Goal: Book appointment/travel/reservation

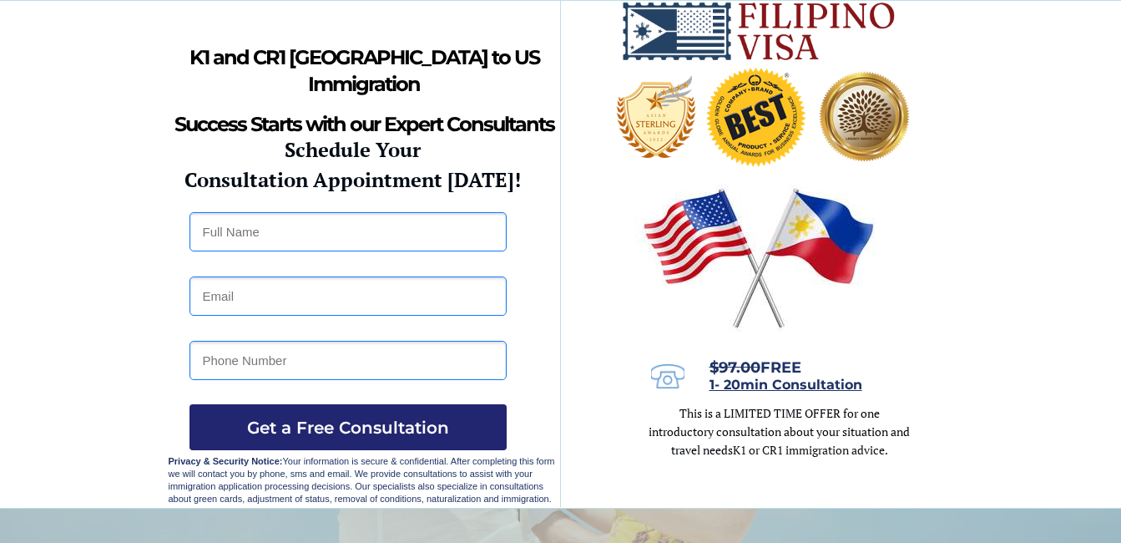
click at [519, 408] on div at bounding box center [561, 254] width 785 height 507
click at [524, 404] on div at bounding box center [561, 254] width 785 height 507
click at [534, 424] on div at bounding box center [561, 254] width 785 height 507
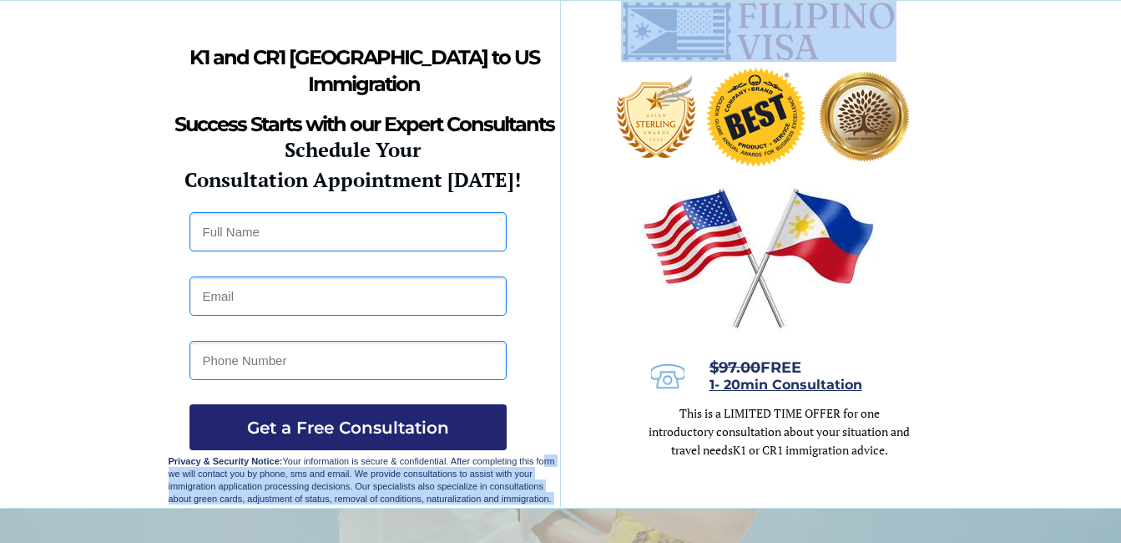
drag, startPoint x: 534, startPoint y: 424, endPoint x: 542, endPoint y: 462, distance: 38.5
click at [544, 166] on div at bounding box center [561, 254] width 785 height 507
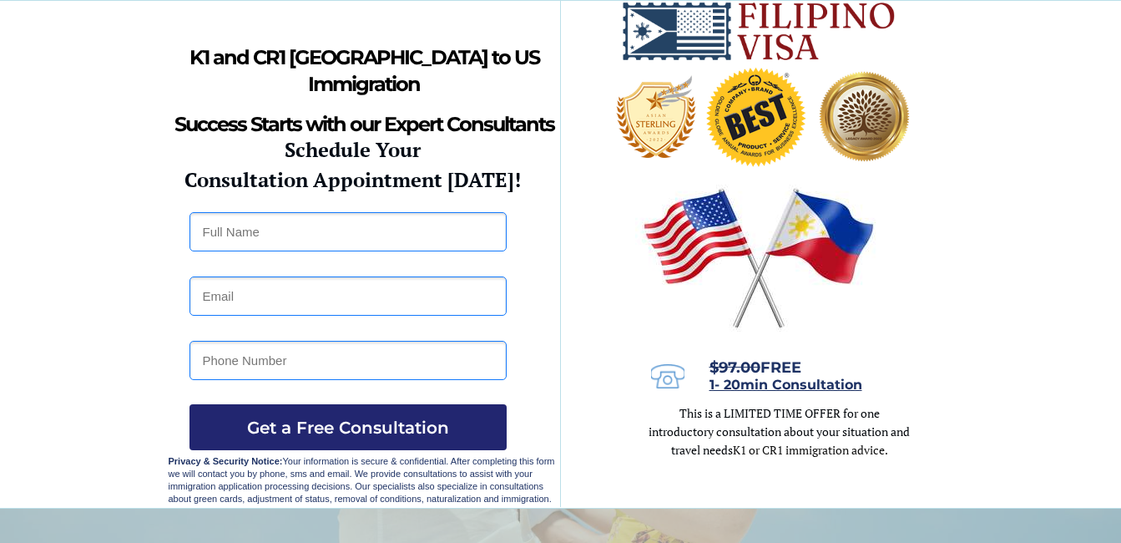
click at [542, 166] on div at bounding box center [561, 254] width 785 height 507
drag, startPoint x: 542, startPoint y: 166, endPoint x: 581, endPoint y: 230, distance: 74.6
click at [582, 229] on div at bounding box center [561, 254] width 785 height 507
drag, startPoint x: 579, startPoint y: 230, endPoint x: 610, endPoint y: 316, distance: 91.7
click at [610, 316] on div at bounding box center [561, 254] width 785 height 507
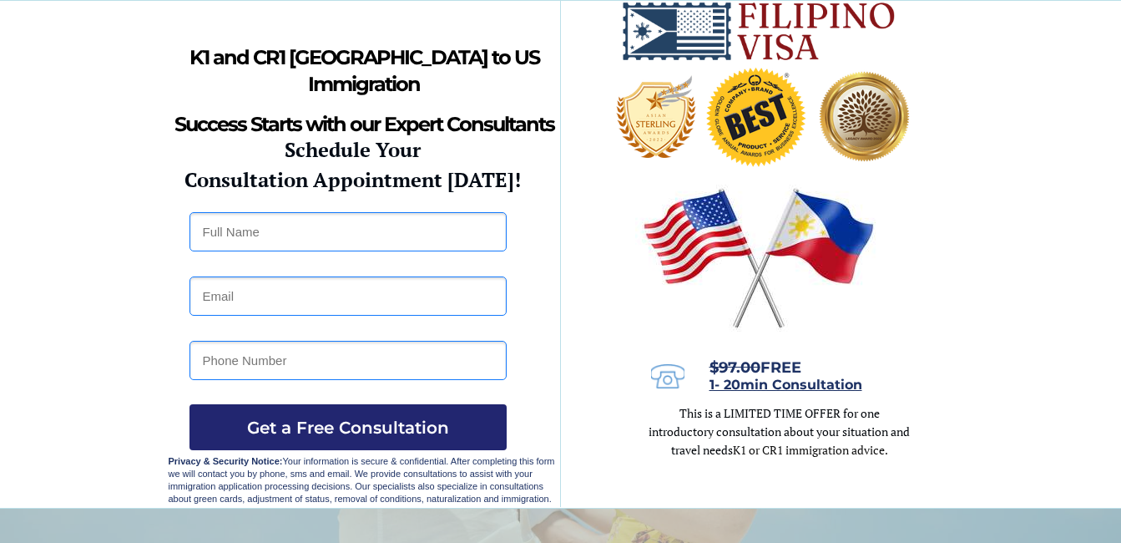
click at [589, 318] on div at bounding box center [561, 254] width 785 height 507
drag, startPoint x: 589, startPoint y: 322, endPoint x: 595, endPoint y: 339, distance: 17.7
click at [595, 339] on div at bounding box center [561, 254] width 785 height 507
click at [587, 342] on div at bounding box center [561, 254] width 785 height 507
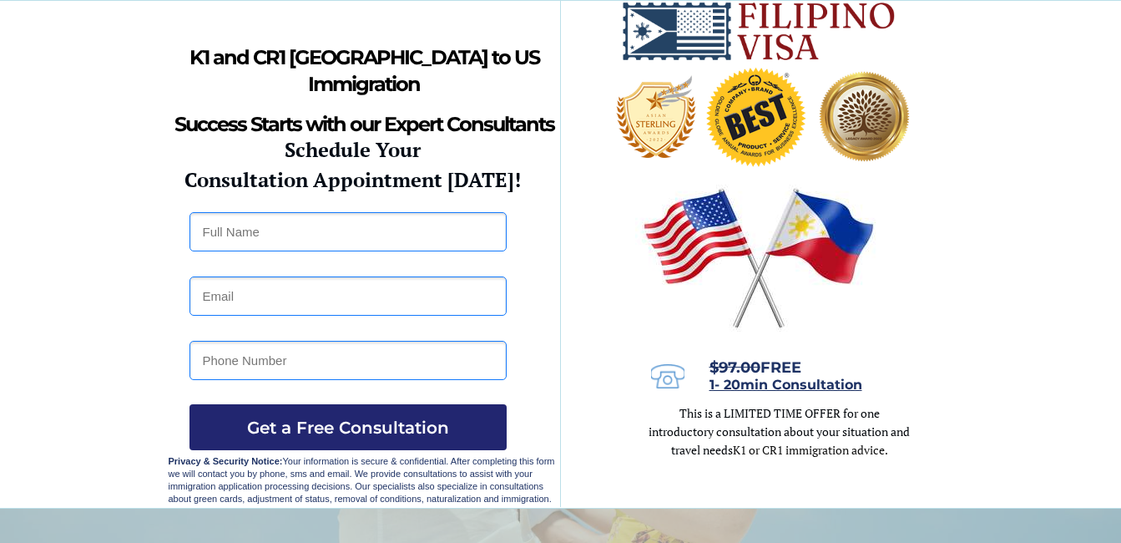
click at [595, 346] on div at bounding box center [561, 254] width 785 height 507
click at [564, 542] on html "[GEOGRAPHIC_DATA] to [GEOGRAPHIC_DATA] Immigration Success Starts with our Immi…" at bounding box center [560, 271] width 1121 height 543
drag, startPoint x: 650, startPoint y: 304, endPoint x: 558, endPoint y: 385, distance: 123.1
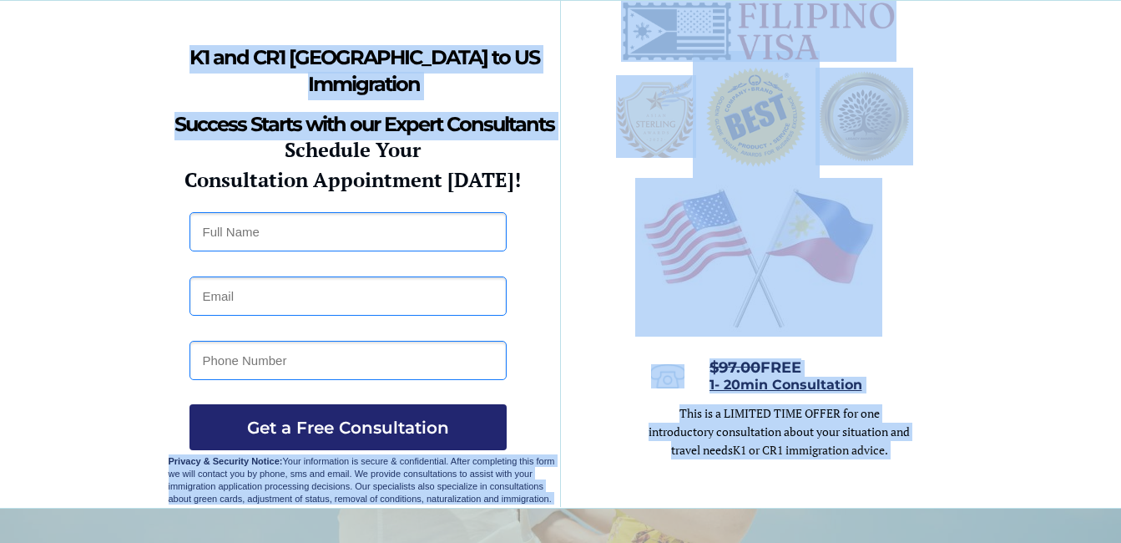
click at [610, 445] on div at bounding box center [561, 254] width 785 height 507
click at [584, 496] on div at bounding box center [561, 254] width 785 height 507
click at [590, 542] on html "[GEOGRAPHIC_DATA] to [GEOGRAPHIC_DATA] Immigration Success Starts with our Immi…" at bounding box center [560, 271] width 1121 height 543
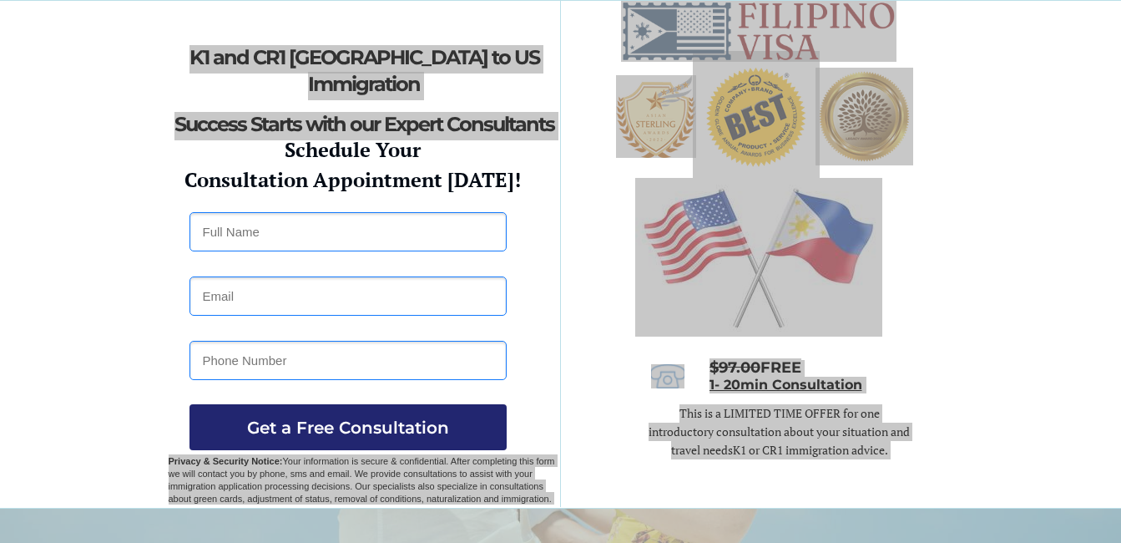
scroll to position [11, 0]
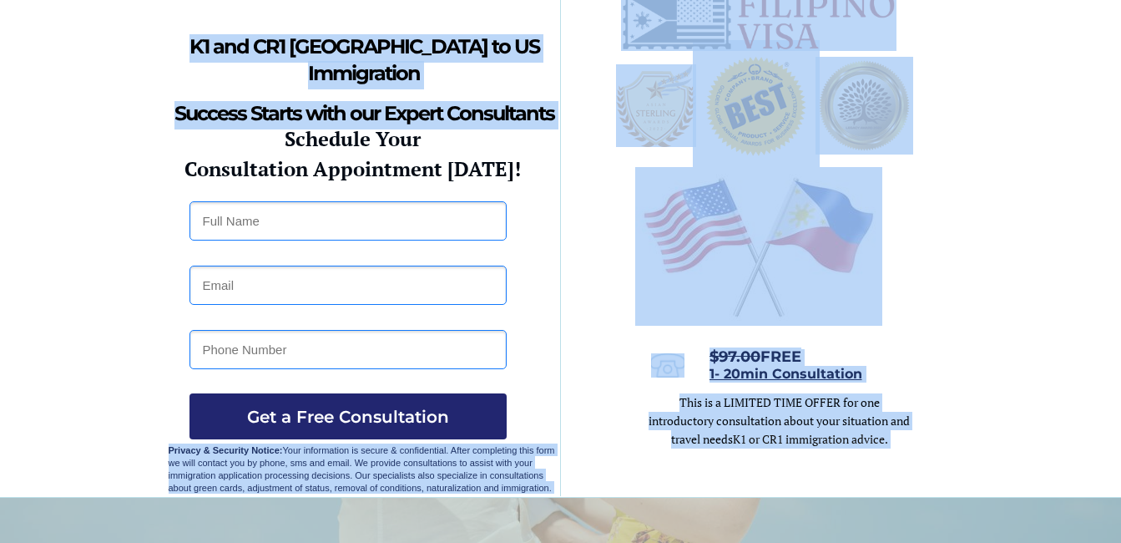
click at [589, 480] on div at bounding box center [561, 243] width 785 height 507
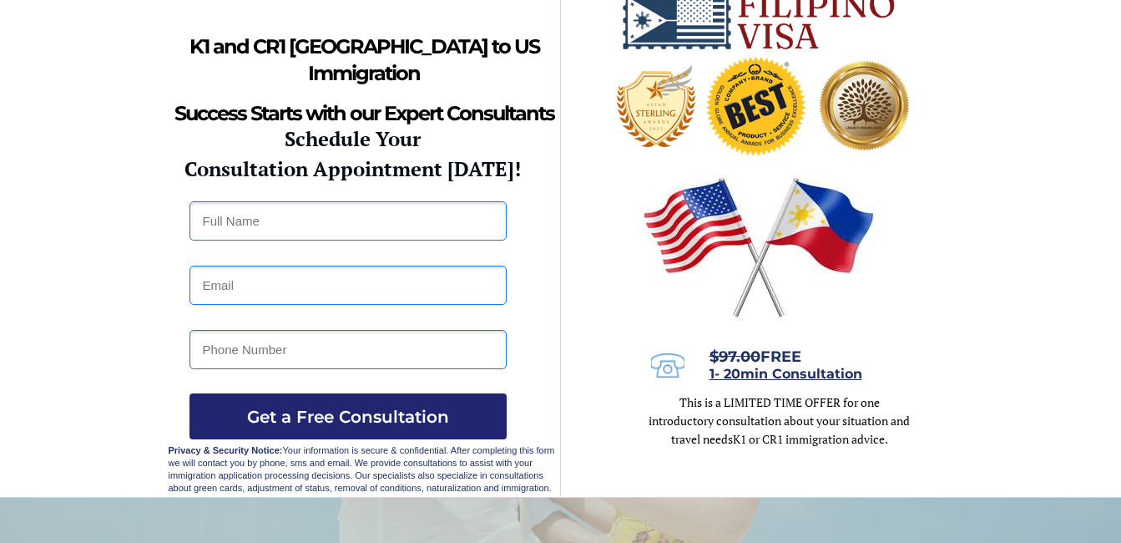
click at [590, 482] on div at bounding box center [561, 243] width 785 height 507
click at [589, 484] on div at bounding box center [561, 243] width 785 height 507
click at [590, 488] on div at bounding box center [561, 243] width 785 height 507
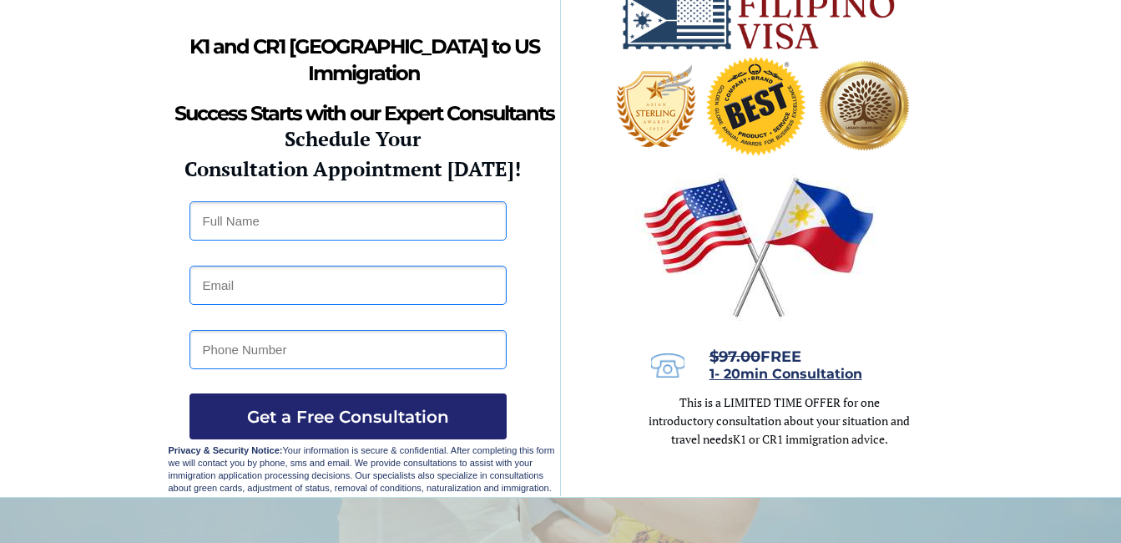
click at [581, 347] on div at bounding box center [561, 243] width 785 height 507
click at [589, 490] on div at bounding box center [561, 243] width 785 height 507
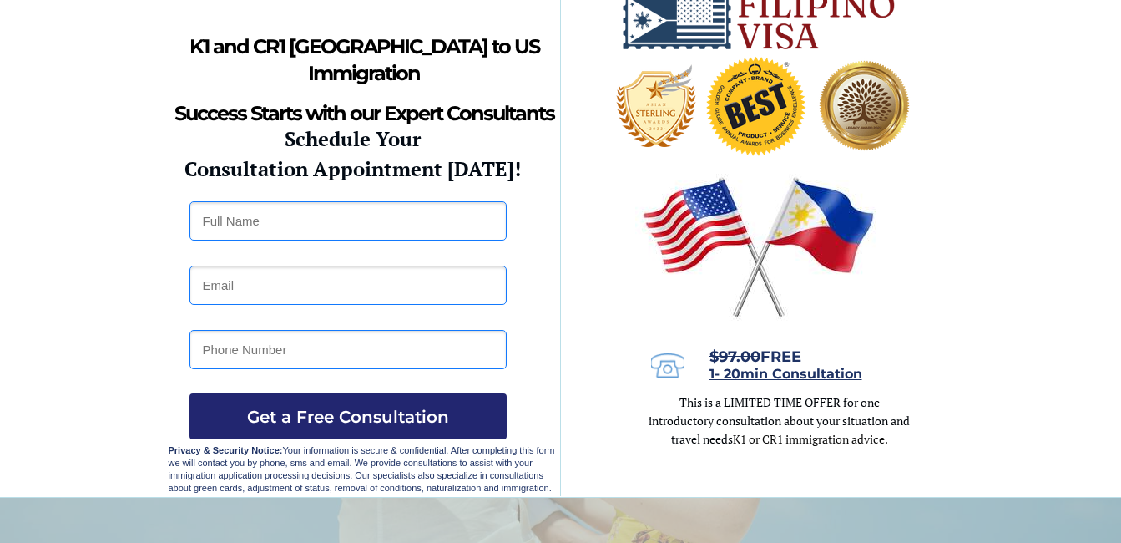
click at [590, 492] on div at bounding box center [561, 243] width 785 height 507
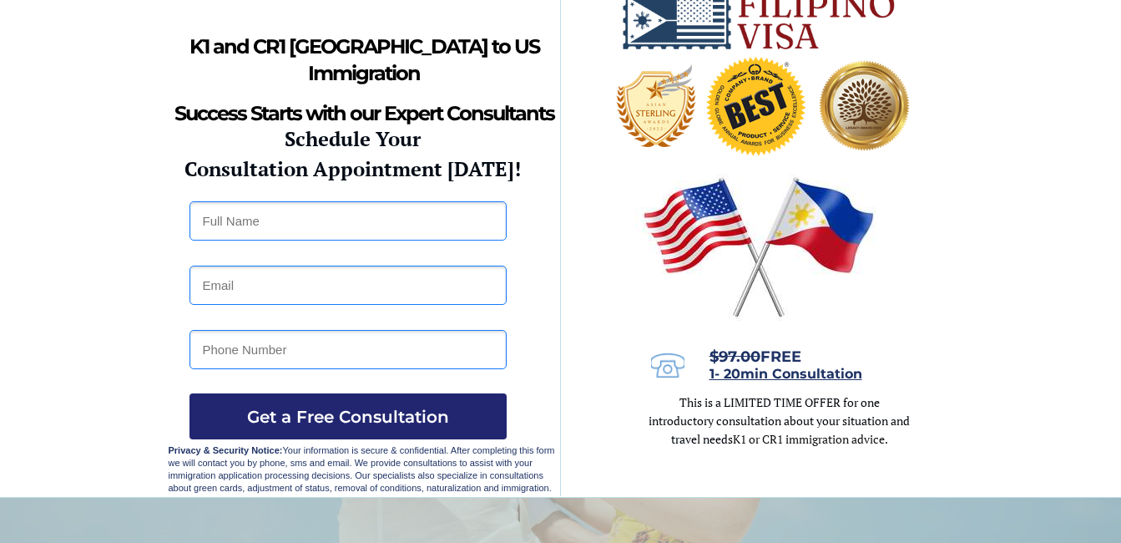
click at [640, 493] on div at bounding box center [561, 243] width 785 height 507
drag, startPoint x: 639, startPoint y: 490, endPoint x: 671, endPoint y: 579, distance: 94.0
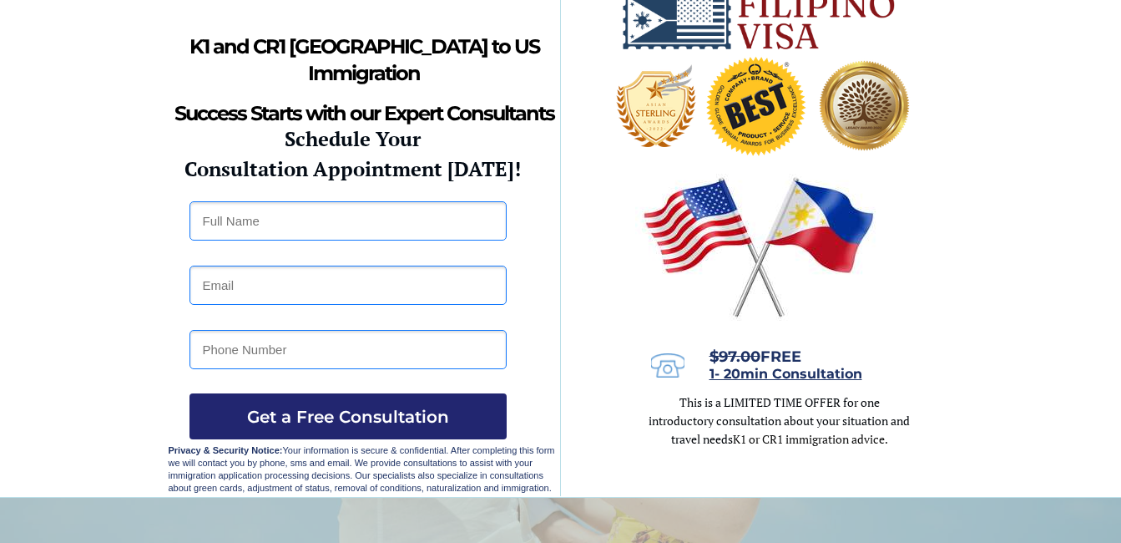
click at [671, 532] on html "[GEOGRAPHIC_DATA] to [GEOGRAPHIC_DATA] Immigration Success Starts with our Immi…" at bounding box center [560, 260] width 1121 height 543
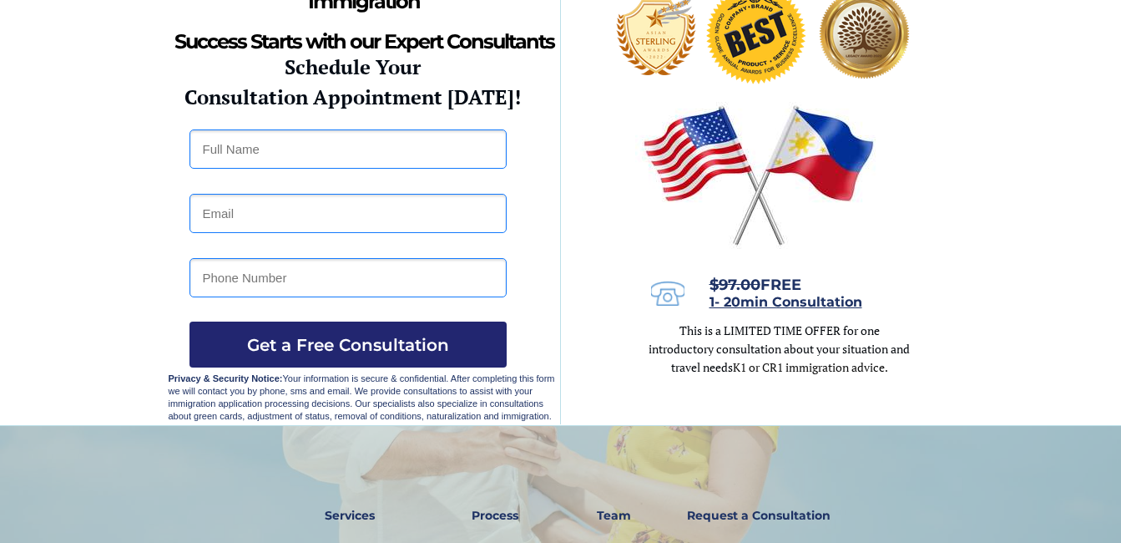
scroll to position [53, 0]
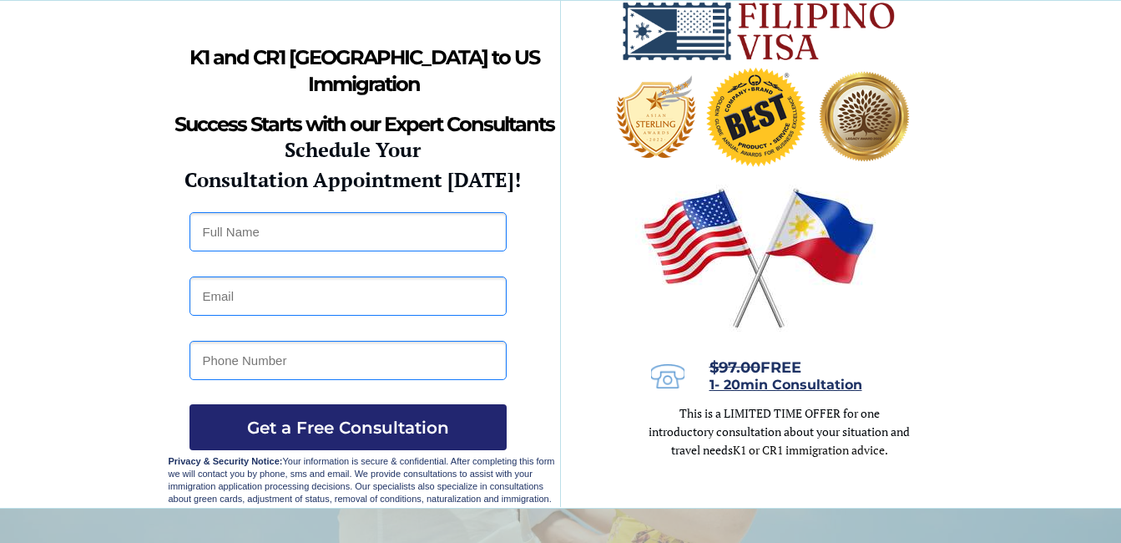
click at [48, 432] on div at bounding box center [560, 254] width 1121 height 507
click at [48, 445] on div at bounding box center [560, 254] width 1121 height 507
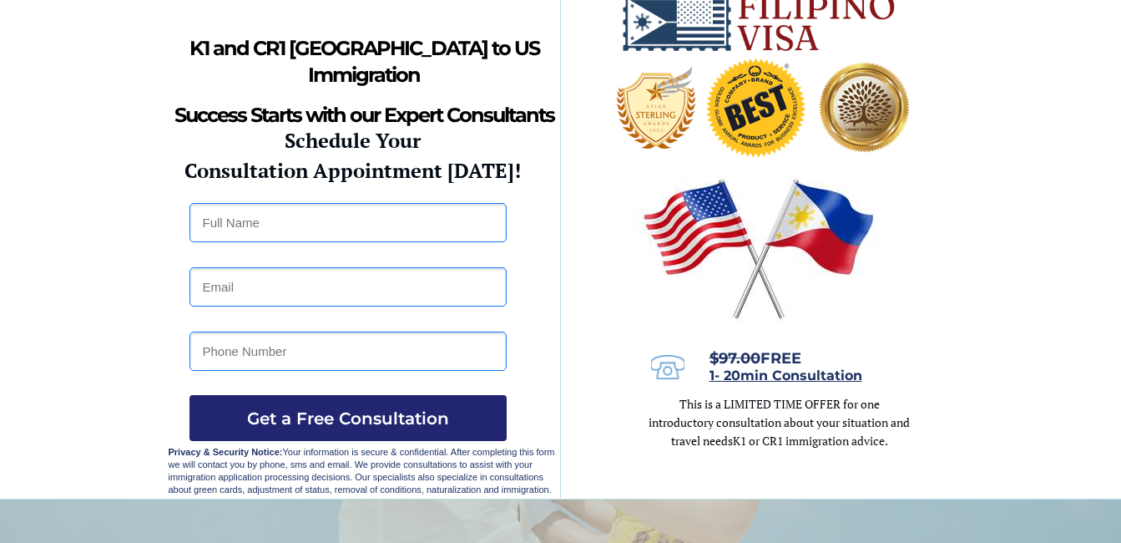
click at [48, 446] on div at bounding box center [560, 245] width 1121 height 507
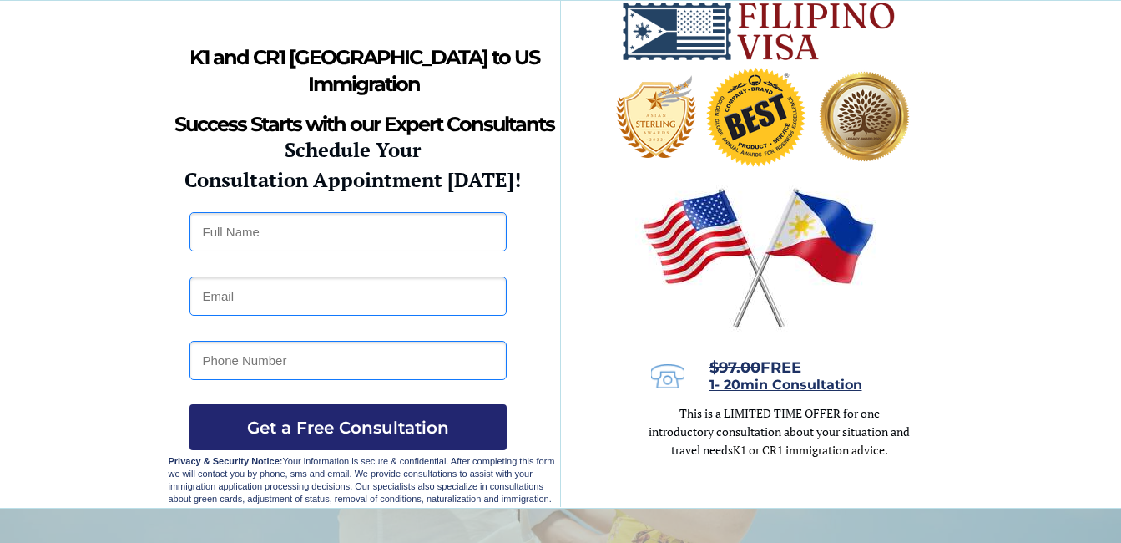
click at [55, 444] on div at bounding box center [560, 254] width 1121 height 507
click at [49, 428] on div at bounding box center [560, 254] width 1121 height 507
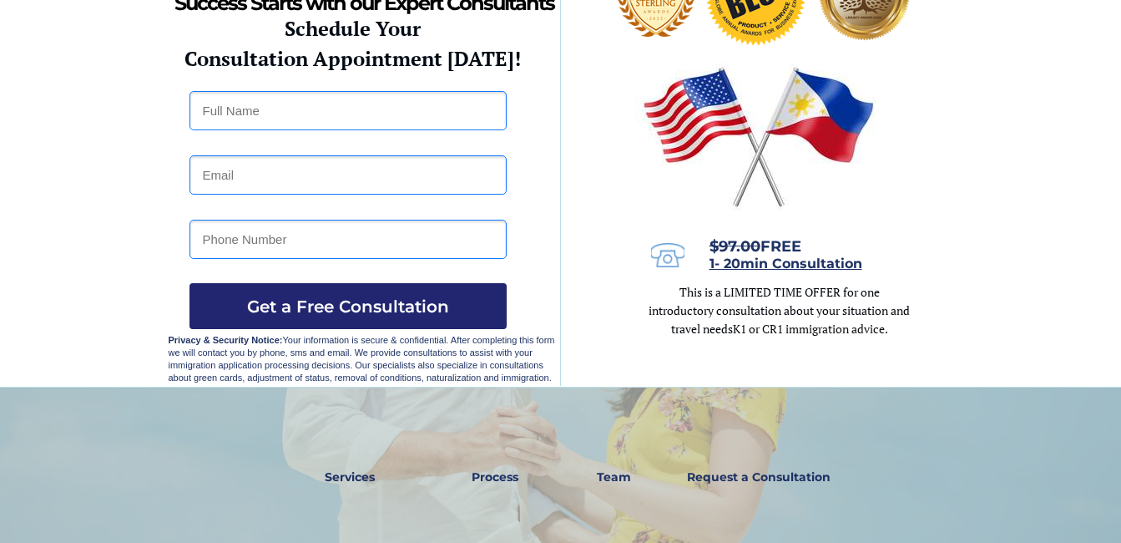
scroll to position [99, 0]
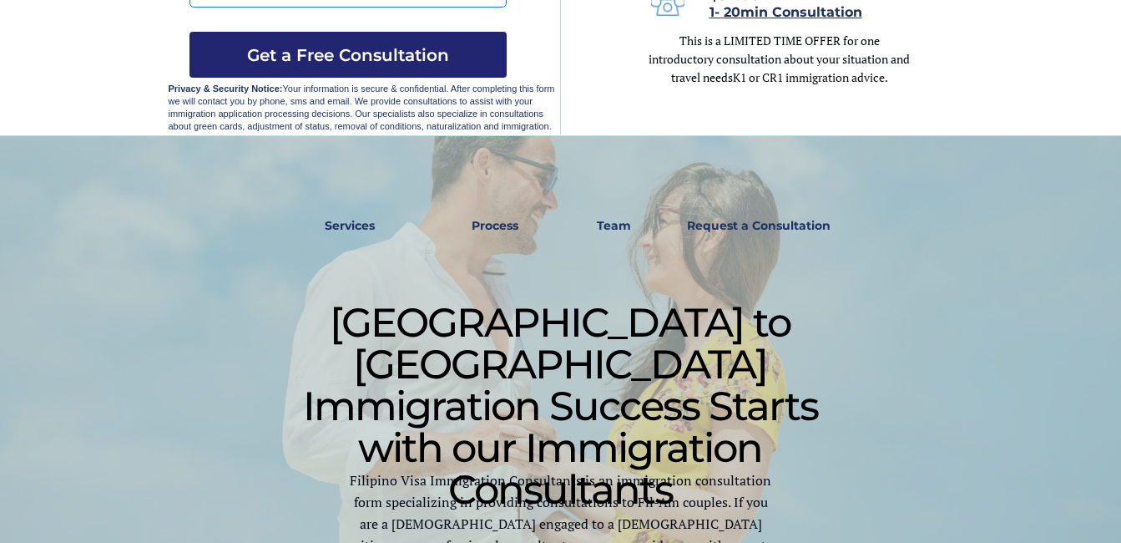
scroll to position [224, 0]
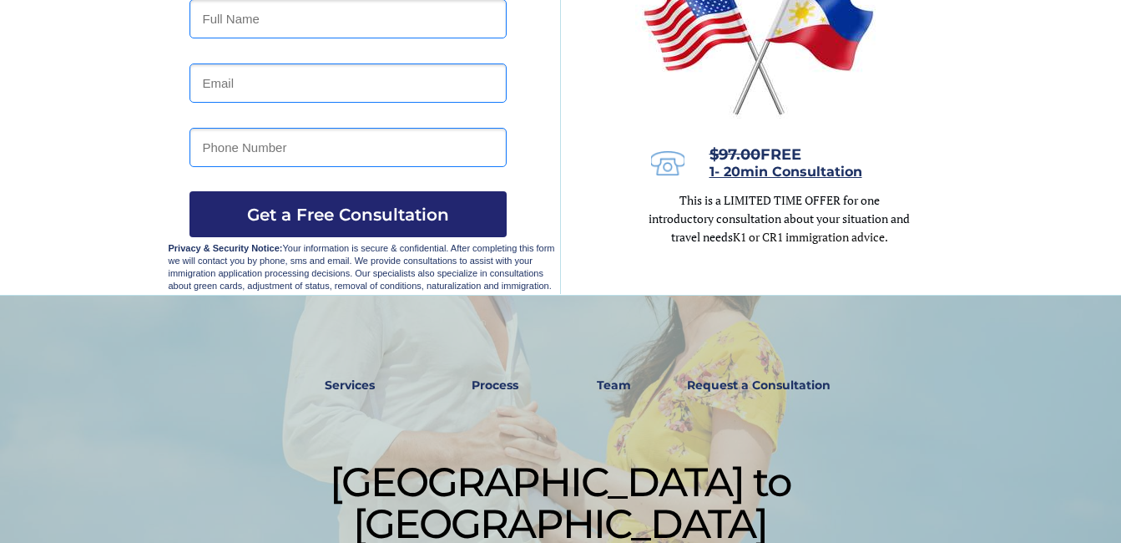
drag, startPoint x: 1111, startPoint y: 277, endPoint x: 1133, endPoint y: 256, distance: 30.1
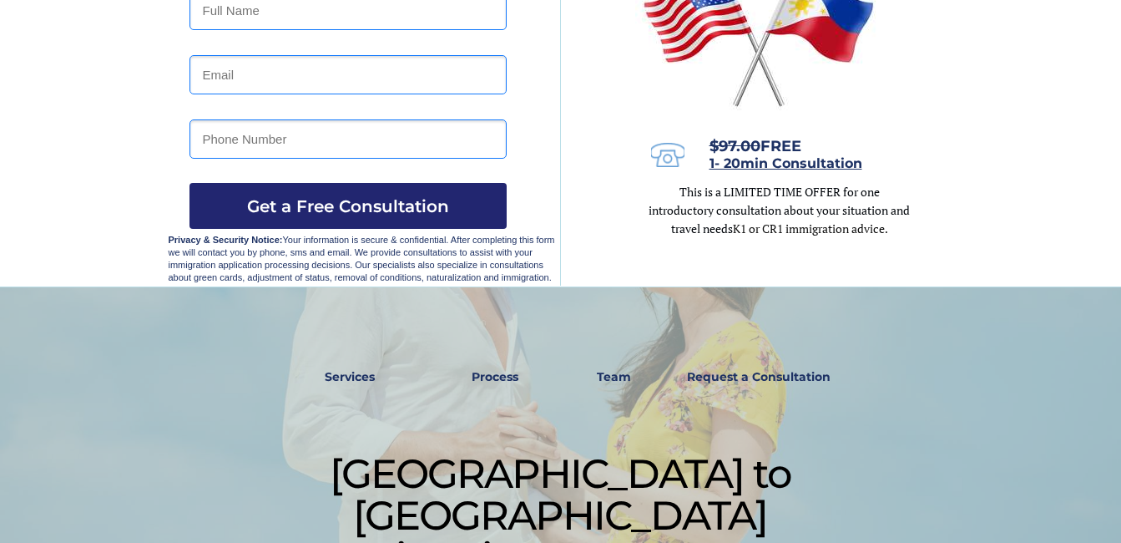
drag, startPoint x: 1119, startPoint y: 438, endPoint x: 1107, endPoint y: 363, distance: 76.1
drag, startPoint x: 1111, startPoint y: 298, endPoint x: 1122, endPoint y: 299, distance: 10.9
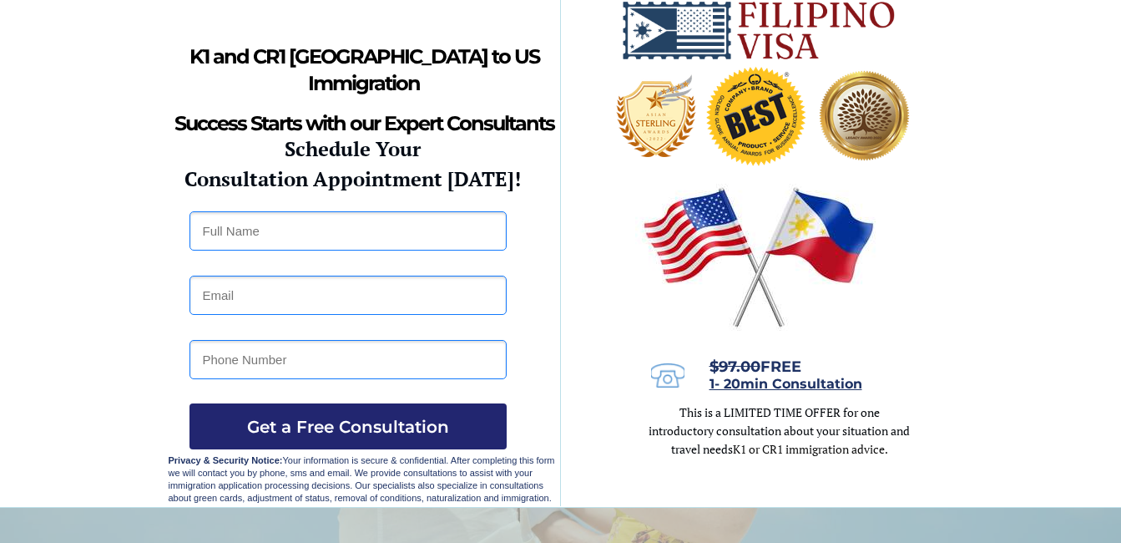
scroll to position [0, 0]
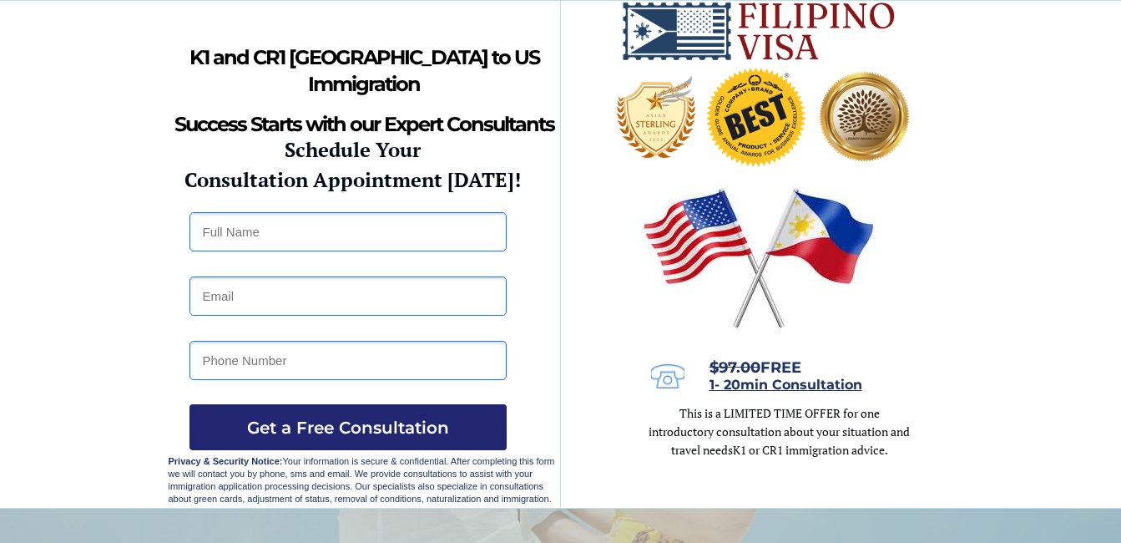
drag, startPoint x: 1116, startPoint y: 306, endPoint x: 1116, endPoint y: 362, distance: 55.9
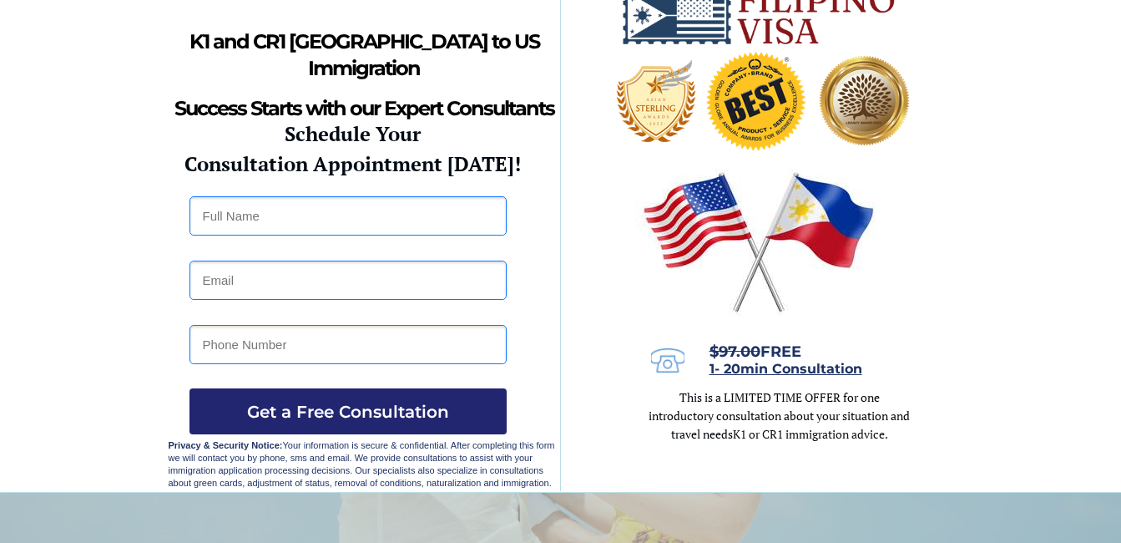
drag, startPoint x: 929, startPoint y: 500, endPoint x: 904, endPoint y: 514, distance: 28.1
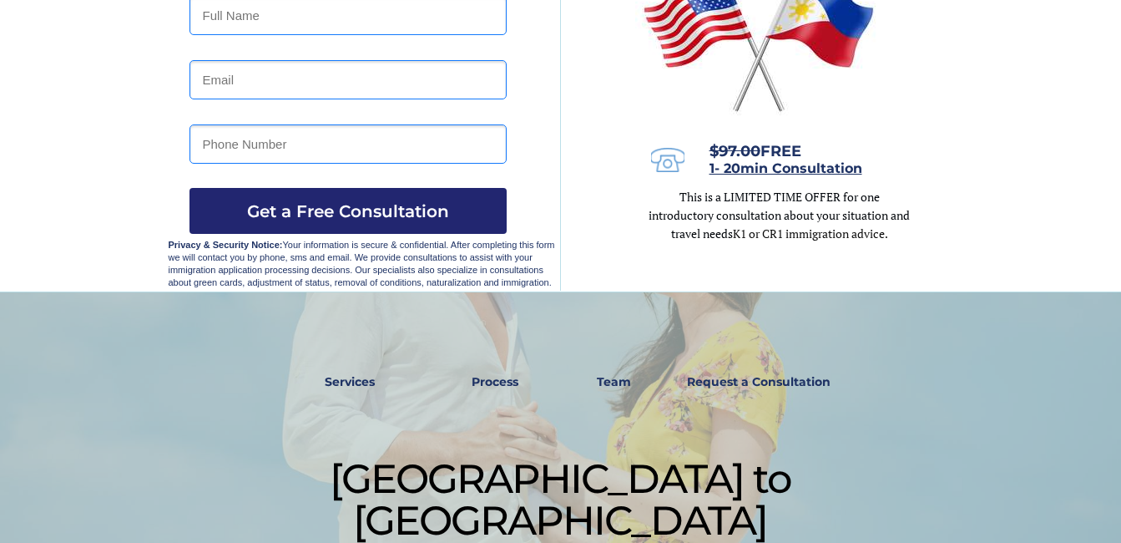
drag, startPoint x: 876, startPoint y: 538, endPoint x: 871, endPoint y: 559, distance: 21.5
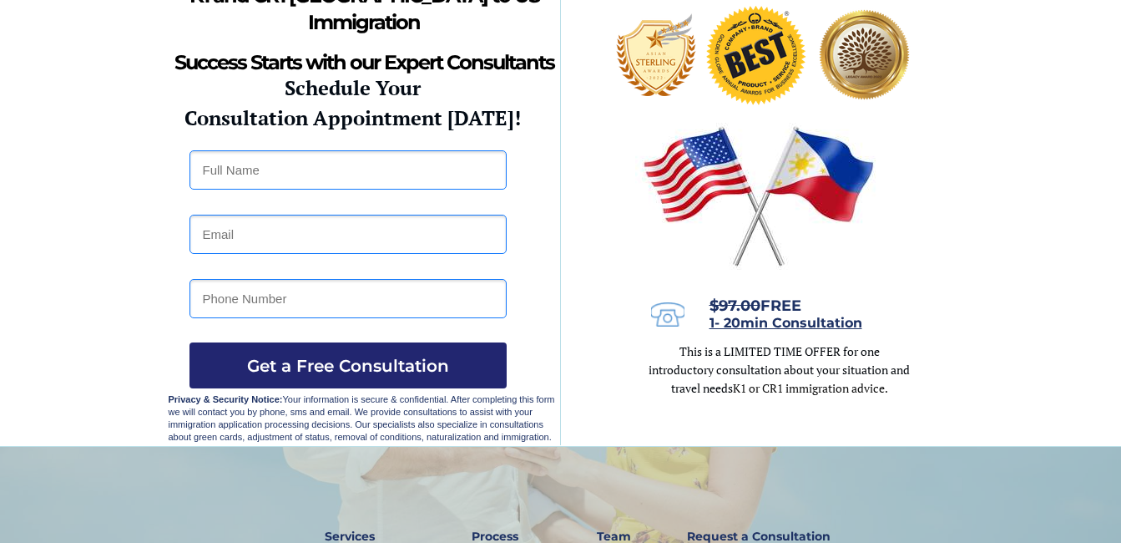
drag, startPoint x: 984, startPoint y: 226, endPoint x: 989, endPoint y: 286, distance: 60.4
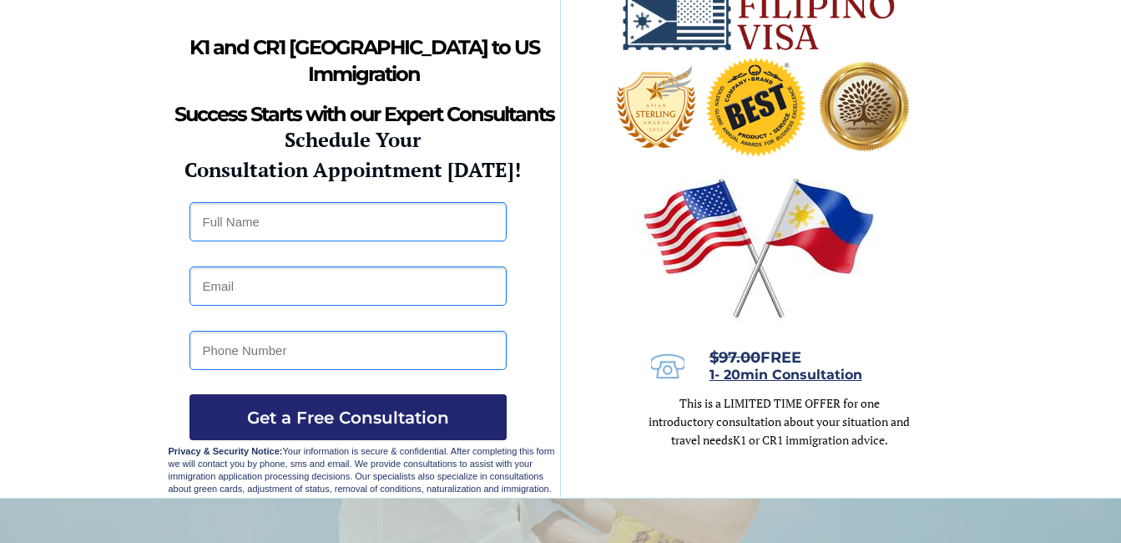
scroll to position [6, 0]
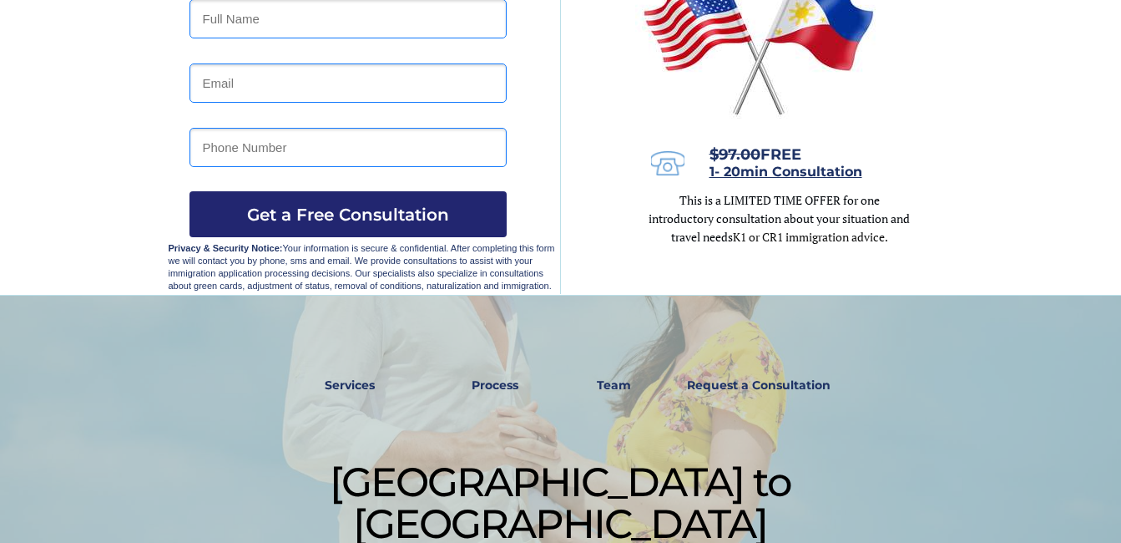
drag, startPoint x: 999, startPoint y: 280, endPoint x: 763, endPoint y: 448, distance: 290.3
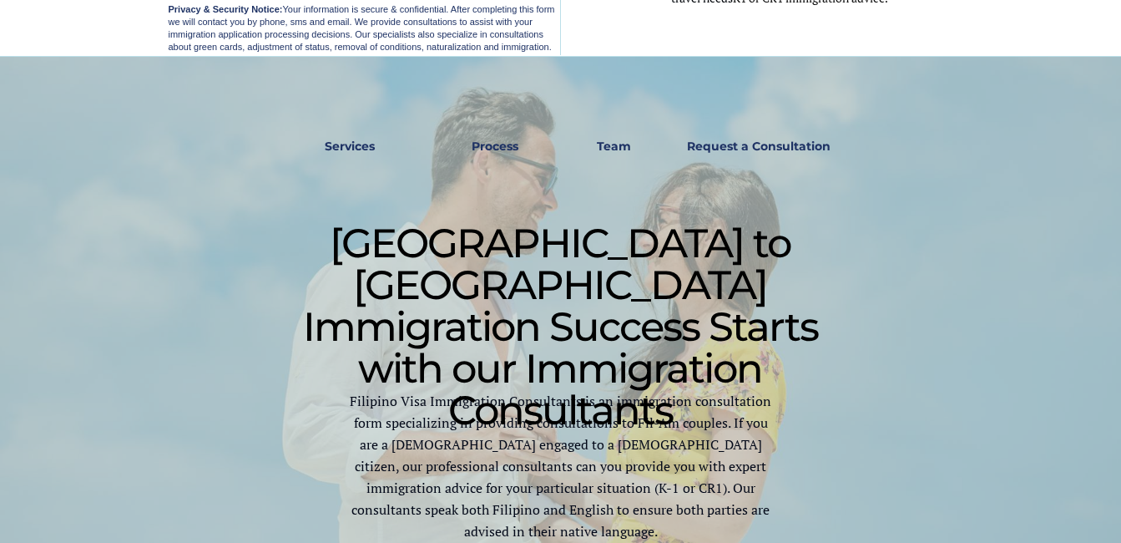
scroll to position [368, 0]
